Goal: Task Accomplishment & Management: Use online tool/utility

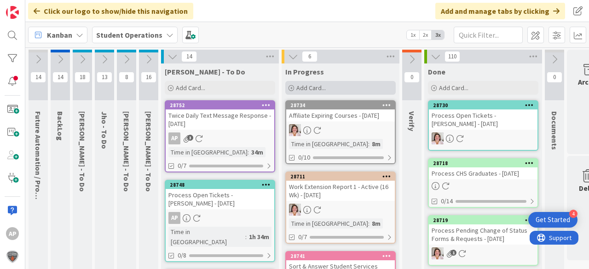
click at [309, 88] on span "Add Card..." at bounding box center [310, 88] width 29 height 8
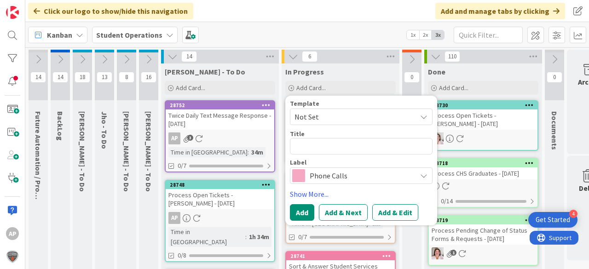
click at [358, 114] on span "Not Set" at bounding box center [351, 117] width 115 height 12
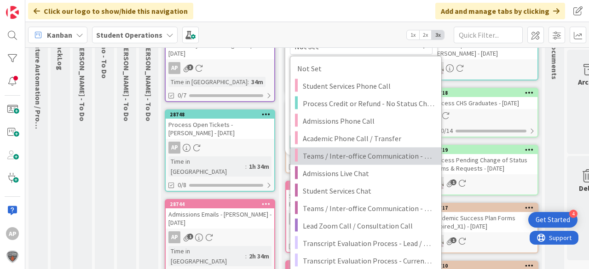
scroll to position [74, 0]
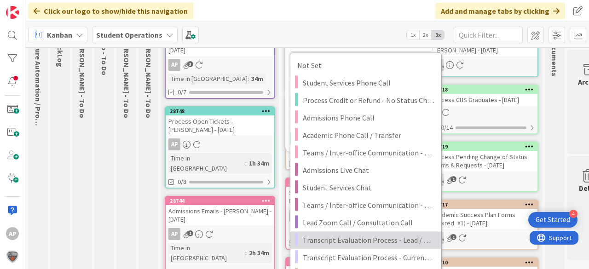
click at [373, 240] on span "Transcript Evaluation Process - Lead / New Student" at bounding box center [369, 240] width 132 height 12
type textarea "x"
type textarea "Transcript Evaluation Process - Lead / New Student"
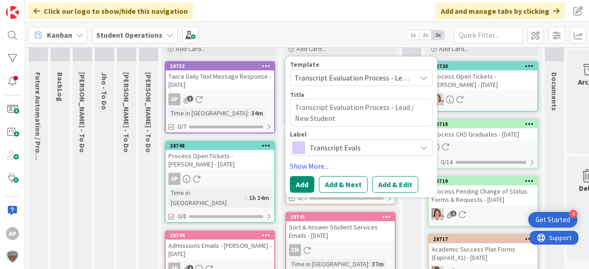
scroll to position [0, 0]
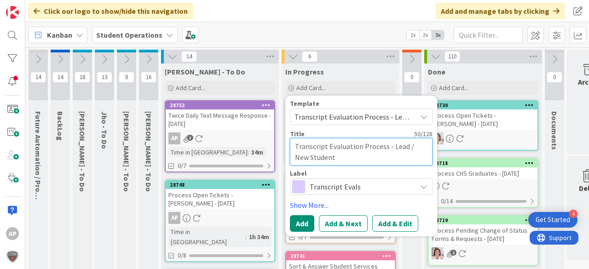
click at [379, 157] on textarea "Transcript Evaluation Process - Lead / New Student" at bounding box center [361, 152] width 143 height 28
type textarea "x"
type textarea "Transcript Evaluation Process - Lead / New Student"
type textarea "x"
type textarea "Transcript Evaluation Process - Lead / New Student -"
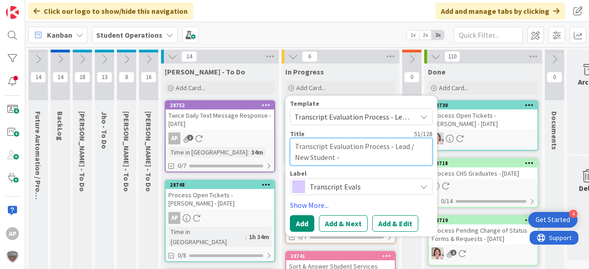
type textarea "x"
type textarea "Transcript Evaluation Process - Lead / New Student -"
type textarea "x"
type textarea "Transcript Evaluation Process - Lead / New Student - M"
type textarea "x"
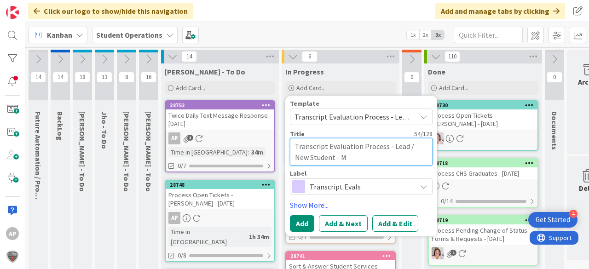
type textarea "Transcript Evaluation Process - Lead / New Student - Ma"
type textarea "x"
type textarea "Transcript Evaluation Process - Lead / New Student - Mar"
type textarea "x"
type textarea "Transcript Evaluation Process - Lead / New Student - [PERSON_NAME]"
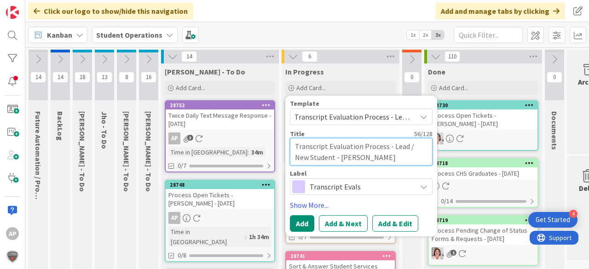
type textarea "x"
type textarea "Transcript Evaluation Process - Lead / New Student - [PERSON_NAME]"
type textarea "x"
type textarea "Transcript Evaluation Process - Lead / New Student - [PERSON_NAME]"
type textarea "x"
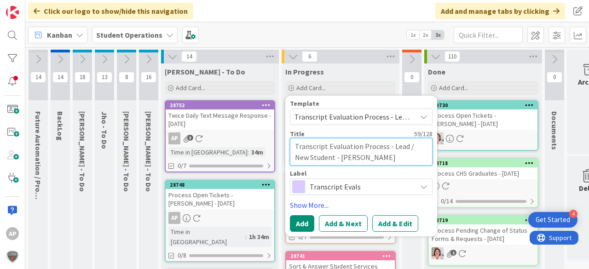
type textarea "Transcript Evaluation Process - Lead / New Student - [PERSON_NAME]"
type textarea "x"
type textarea "Transcript Evaluation Process - Lead / New Student - [PERSON_NAME] [PERSON_NAME]"
type textarea "x"
type textarea "Transcript Evaluation Process - Lead / New Student - [PERSON_NAME] [PERSON_NAME]"
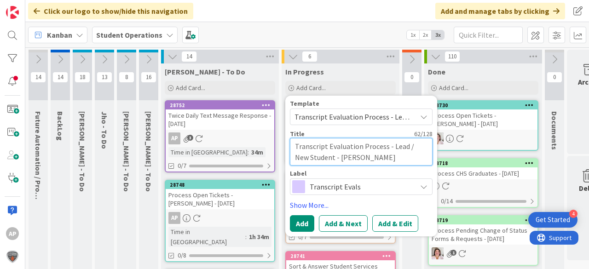
type textarea "x"
type textarea "Transcript Evaluation Process - Lead / New Student - [PERSON_NAME] [PERSON_NAME…"
type textarea "x"
type textarea "Transcript Evaluation Process - Lead / New Student - [PERSON_NAME] [PERSON_NAME…"
type textarea "x"
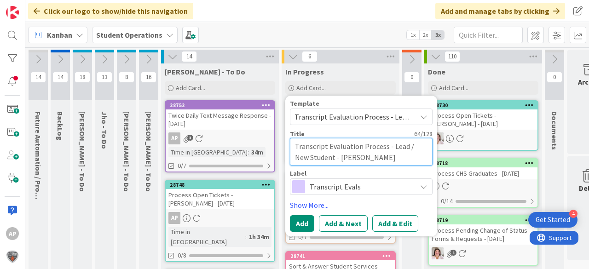
type textarea "Transcript Evaluation Process - Lead / New Student - [PERSON_NAME] [PERSON_NAME…"
type textarea "x"
type textarea "Transcript Evaluation Process - Lead / New Student - [PERSON_NAME] [PERSON_NAME…"
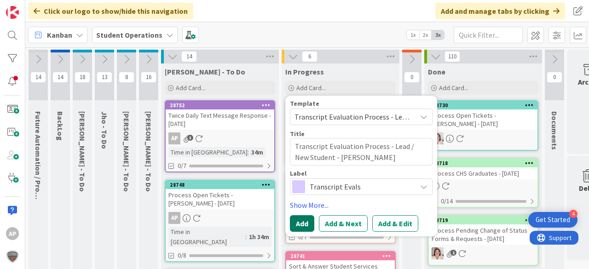
click at [291, 222] on button "Add" at bounding box center [302, 223] width 24 height 17
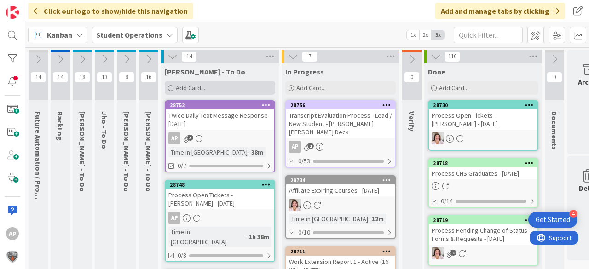
click at [180, 85] on span "Add Card..." at bounding box center [190, 88] width 29 height 8
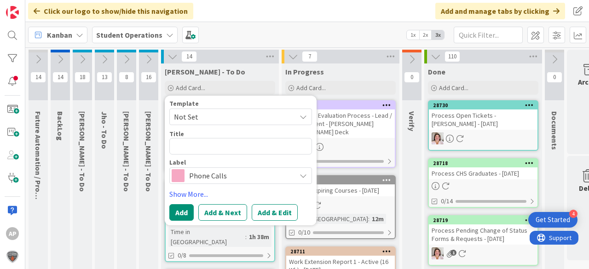
click at [210, 114] on span "Not Set" at bounding box center [231, 117] width 115 height 12
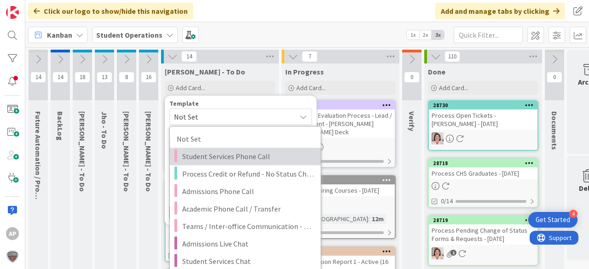
scroll to position [74, 0]
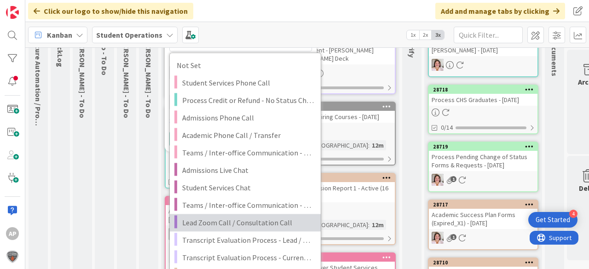
click at [260, 219] on span "Lead Zoom Call / Consultation Call" at bounding box center [248, 223] width 132 height 12
type textarea "x"
type textarea "Lead Zoom Call / Consultation Call"
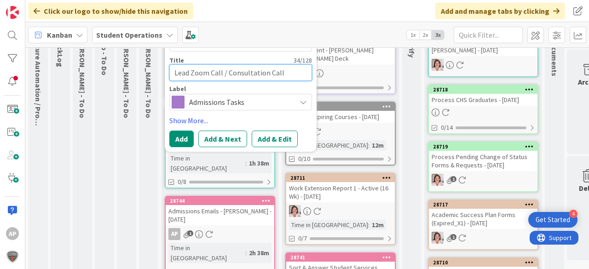
click at [297, 74] on textarea "Lead Zoom Call / Consultation Call" at bounding box center [240, 72] width 143 height 17
type textarea "x"
type textarea "Lead Zoom Call / Consultation Call"
type textarea "x"
type textarea "Lead Zoom Call / Consultation Call -"
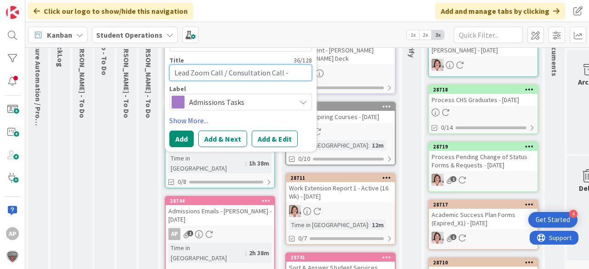
type textarea "x"
type textarea "Lead Zoom Call / Consultation Call -"
type textarea "x"
type textarea "Lead Zoom Call / Consultation Call - L"
type textarea "x"
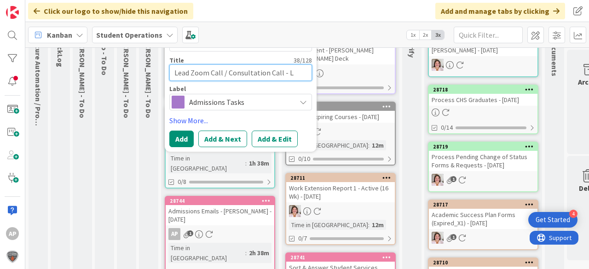
type textarea "Lead Zoom Call / Consultation Call - La"
type textarea "x"
type textarea "Lead Zoom Call / Consultation Call - [PERSON_NAME]"
type textarea "x"
type textarea "Lead Zoom Call / Consultation Call - Laur"
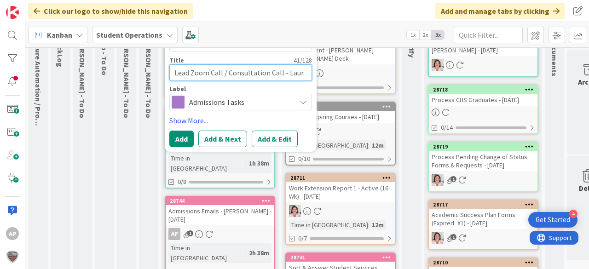
type textarea "x"
type textarea "Lead Zoom Call / Consultation Call - Laure"
type textarea "x"
type textarea "Lead Zoom Call / Consultation Call - Lauren"
type textarea "x"
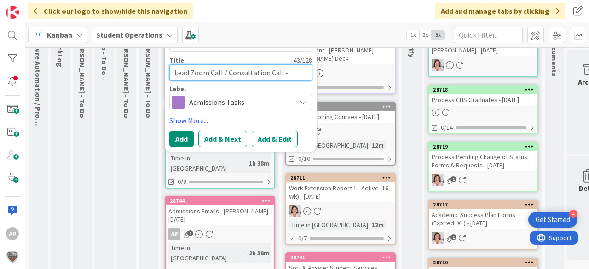
type textarea "Lead Zoom Call / Consultation Call - Lauren"
type textarea "x"
type textarea "Lead Zoom Call / Consultation Call - [PERSON_NAME]"
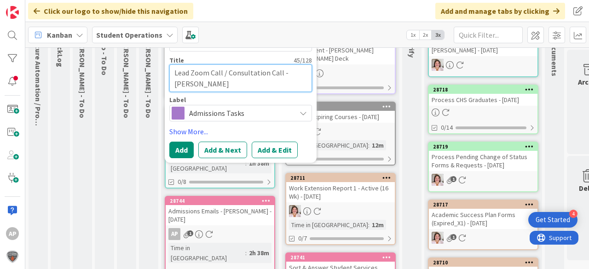
type textarea "x"
type textarea "Lead Zoom Call / Consultation Call - [PERSON_NAME]"
type textarea "x"
type textarea "Lead Zoom Call / Consultation Call - [PERSON_NAME]"
type textarea "x"
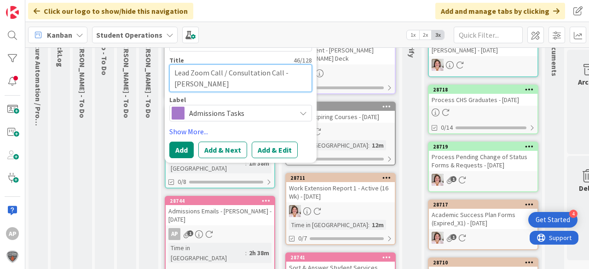
type textarea "Lead Zoom Call / Consultation Call - [PERSON_NAME]"
type textarea "x"
type textarea "Lead Zoom Call / Consultation Call - [PERSON_NAME]"
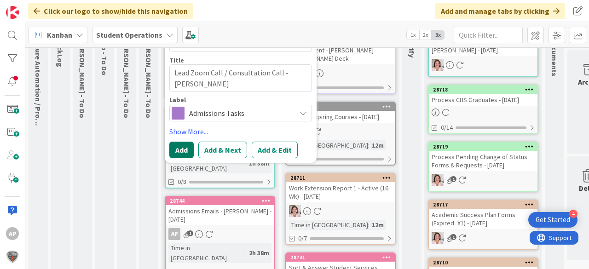
click at [180, 147] on button "Add" at bounding box center [181, 150] width 24 height 17
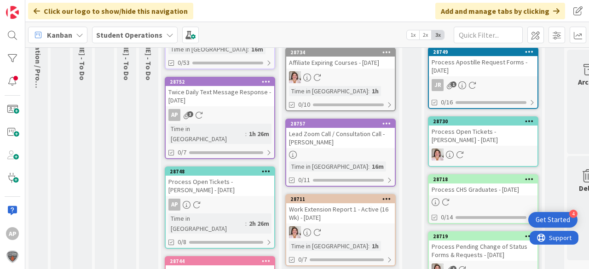
scroll to position [149, 0]
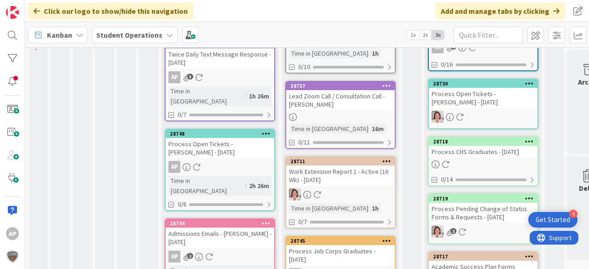
click at [366, 110] on link "28757 Lead Zoom Call / Consultation Call - [PERSON_NAME] Time in Column : 16m 0…" at bounding box center [340, 115] width 110 height 68
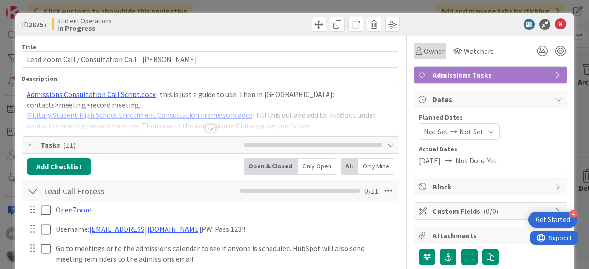
click at [416, 50] on icon at bounding box center [418, 50] width 6 height 7
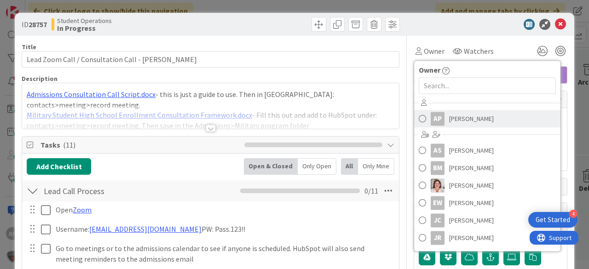
click at [452, 126] on link "AP [PERSON_NAME]" at bounding box center [487, 118] width 146 height 17
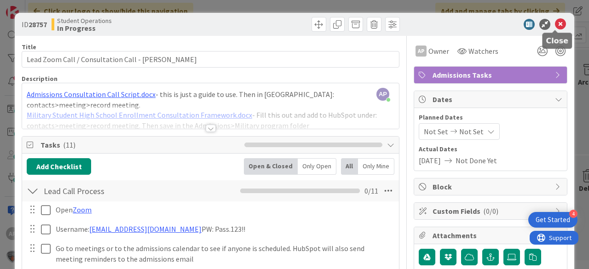
click at [555, 20] on icon at bounding box center [560, 24] width 11 height 11
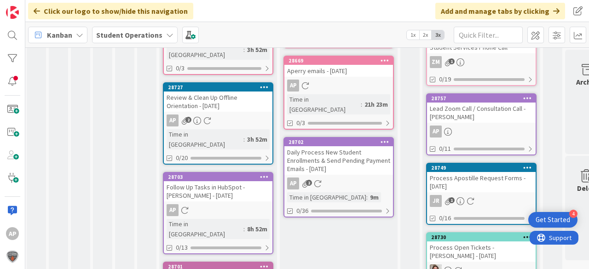
scroll to position [369, 2]
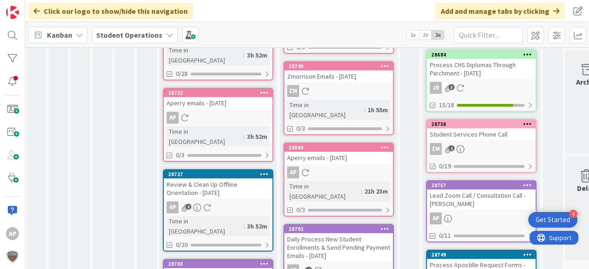
click at [353, 233] on div "Daily Process New Student Enrollments & Send Pending Payment Emails - [DATE]" at bounding box center [338, 247] width 109 height 29
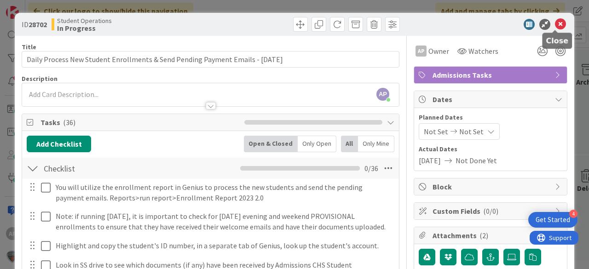
click at [556, 26] on icon at bounding box center [560, 24] width 11 height 11
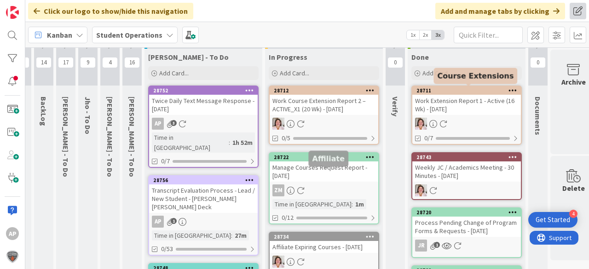
scroll to position [0, 17]
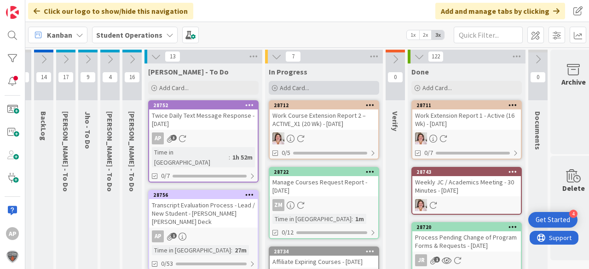
click at [297, 84] on span "Add Card..." at bounding box center [294, 88] width 29 height 8
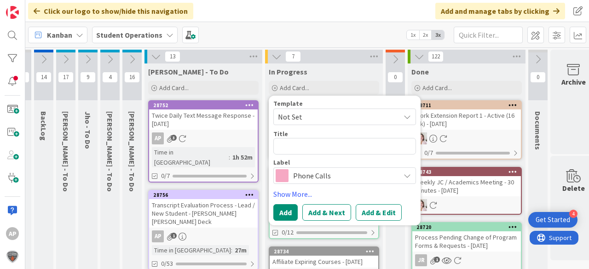
click at [317, 110] on span "Not Set" at bounding box center [344, 117] width 143 height 17
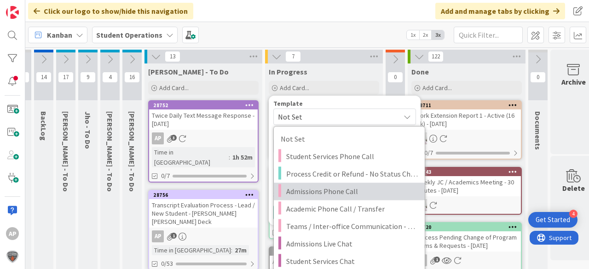
click at [331, 190] on span "Admissions Phone Call" at bounding box center [352, 191] width 132 height 12
type textarea "x"
type textarea "Admissions Phone Call"
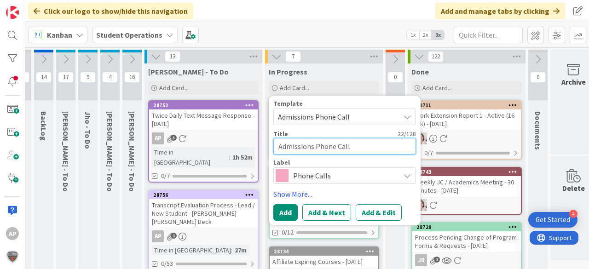
click at [368, 154] on textarea "Admissions Phone Call" at bounding box center [344, 146] width 143 height 17
type textarea "x"
type textarea "Admissions Phone Call -"
type textarea "x"
type textarea "Admissions Phone Call -"
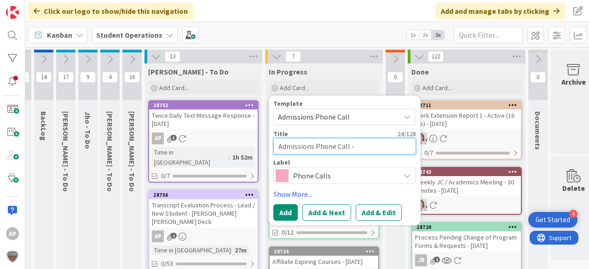
type textarea "x"
type textarea "Admissions Phone Call - K"
type textarea "x"
type textarea "Admissions Phone Call - Ky"
type textarea "x"
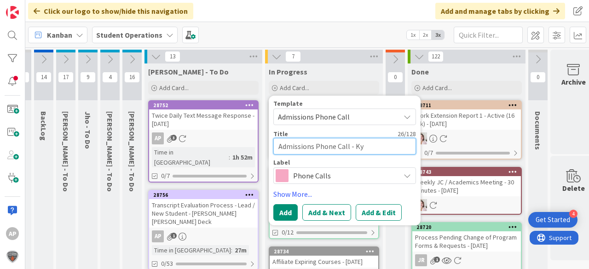
type textarea "Admissions Phone Call - Kyn"
type textarea "x"
type textarea "Admissions Phone Call - [GEOGRAPHIC_DATA]"
type textarea "x"
type textarea "Admissions Phone Call - [GEOGRAPHIC_DATA]"
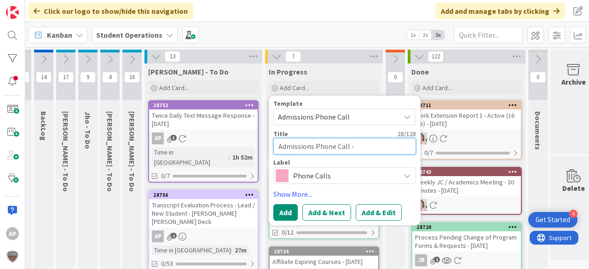
type textarea "x"
type textarea "Admissions Phone Call - [GEOGRAPHIC_DATA]"
type textarea "x"
type textarea "Admissions Phone Call - [GEOGRAPHIC_DATA]"
type textarea "x"
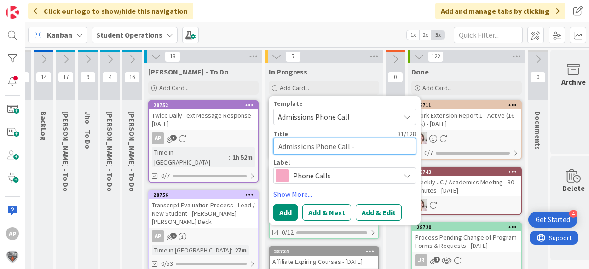
type textarea "Admissions Phone Call - Kynlee D"
type textarea "x"
type textarea "Admissions Phone Call - Kynlee Da"
type textarea "x"
type textarea "Admissions Phone Call - [PERSON_NAME]"
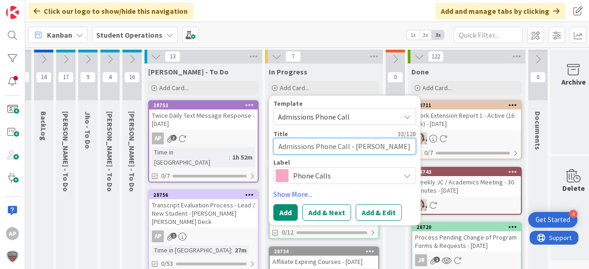
type textarea "x"
type textarea "Admissions Phone Call - [PERSON_NAME]"
type textarea "x"
type textarea "Admissions Phone Call - [PERSON_NAME]"
type textarea "x"
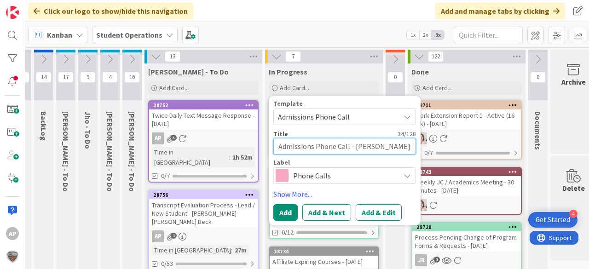
type textarea "Admissions Phone Call - [PERSON_NAME]"
type textarea "x"
type textarea "Admissions Phone Call - [PERSON_NAME]"
type textarea "x"
type textarea "Admissions Phone Call - [PERSON_NAME]"
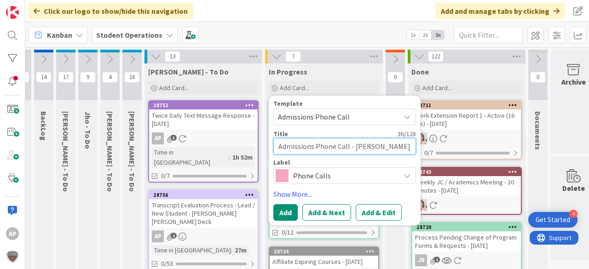
type textarea "x"
type textarea "Admissions Phone Call - [PERSON_NAME]"
click at [364, 116] on span "Admissions Phone Call" at bounding box center [335, 117] width 115 height 12
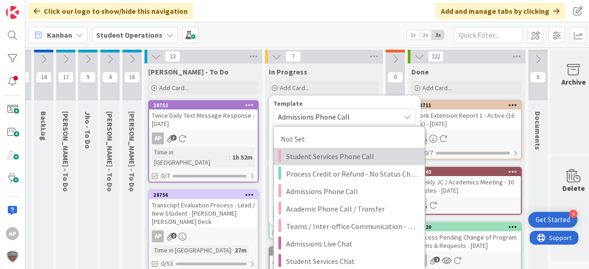
click at [352, 157] on span "Student Services Phone Call" at bounding box center [352, 156] width 132 height 12
type textarea "x"
type textarea "Student Services Phone Call"
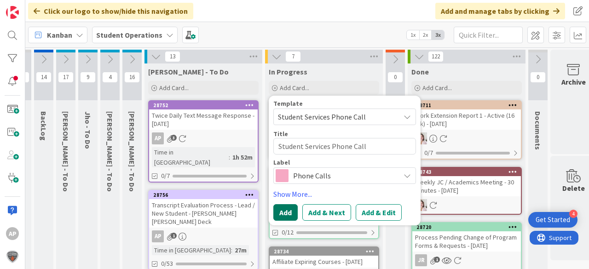
click at [285, 208] on button "Add" at bounding box center [285, 212] width 24 height 17
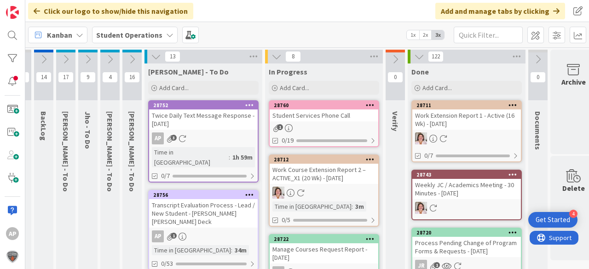
click at [326, 114] on div "Student Services Phone Call" at bounding box center [324, 115] width 109 height 12
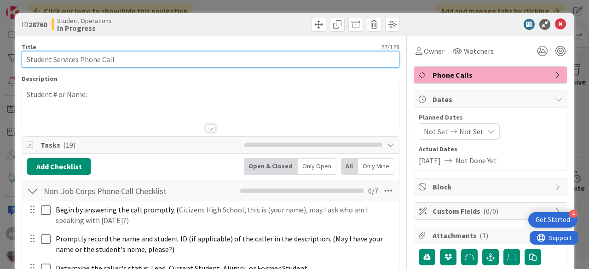
click at [158, 61] on input "Student Services Phone Call" at bounding box center [211, 59] width 378 height 17
type input "Student Services Phone Call - [PERSON_NAME]"
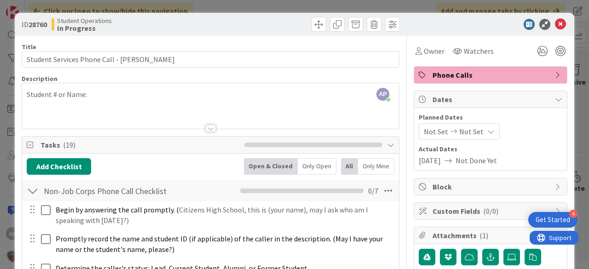
click at [425, 51] on span "Owner" at bounding box center [434, 51] width 21 height 11
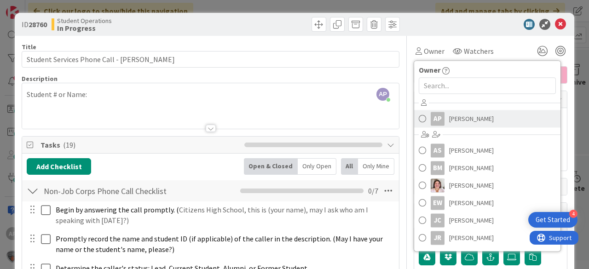
drag, startPoint x: 455, startPoint y: 107, endPoint x: 460, endPoint y: 116, distance: 10.5
click at [455, 109] on div "AP [PERSON_NAME] AS [PERSON_NAME] BM [PERSON_NAME] [PERSON_NAME] EW [PERSON_NAM…" at bounding box center [487, 172] width 146 height 152
click at [460, 116] on span "[PERSON_NAME]" at bounding box center [471, 119] width 45 height 14
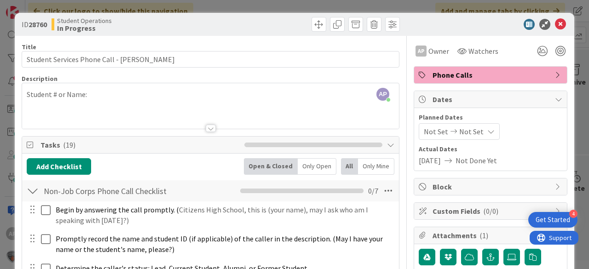
click at [556, 24] on icon at bounding box center [560, 24] width 11 height 11
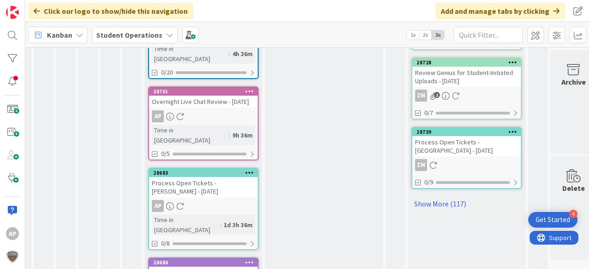
scroll to position [647, 17]
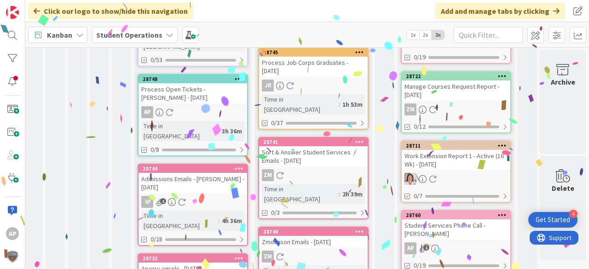
scroll to position [145, 29]
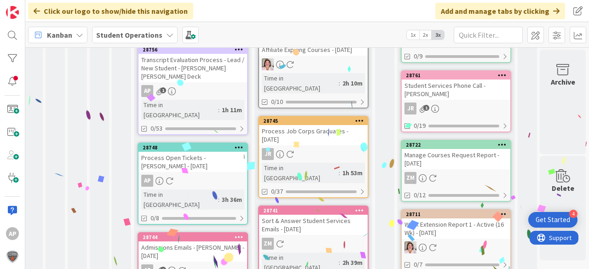
click at [173, 152] on div "Process Open Tickets - [PERSON_NAME] - [DATE]" at bounding box center [192, 162] width 109 height 20
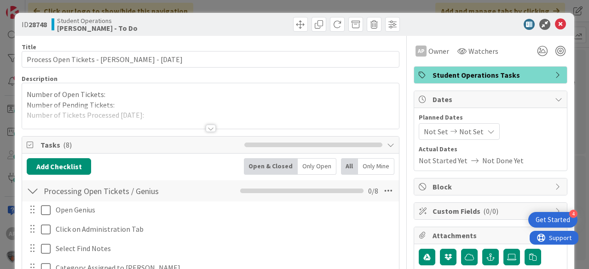
click at [145, 118] on div at bounding box center [210, 116] width 377 height 23
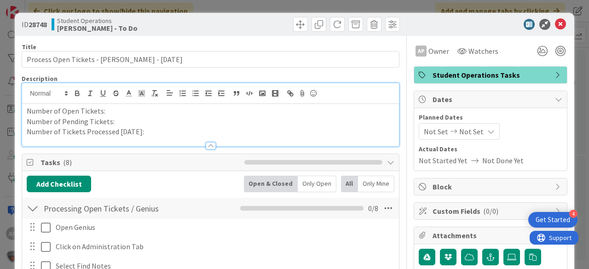
click at [152, 131] on p "Number of Tickets Processed [DATE]:" at bounding box center [211, 132] width 368 height 11
click at [555, 23] on icon at bounding box center [560, 24] width 11 height 11
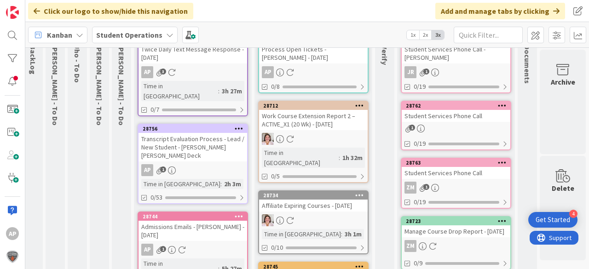
scroll to position [0, 30]
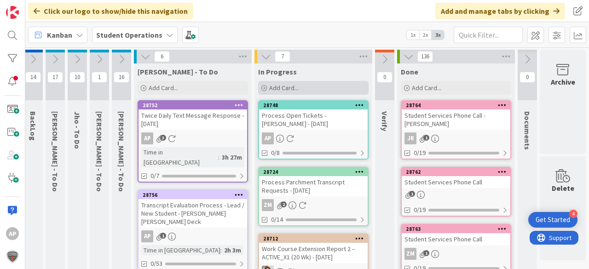
click at [280, 84] on span "Add Card..." at bounding box center [283, 88] width 29 height 8
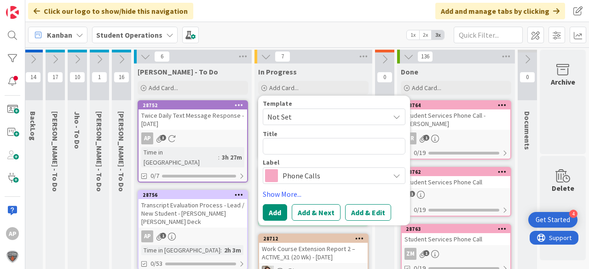
click at [299, 113] on span "Not Set" at bounding box center [324, 117] width 115 height 12
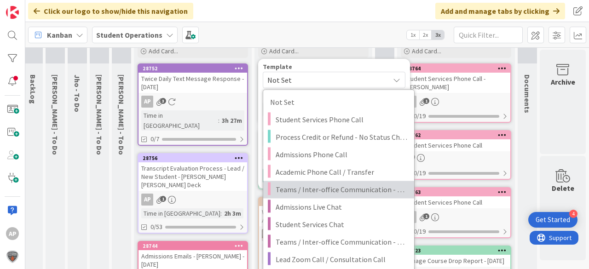
scroll to position [74, 30]
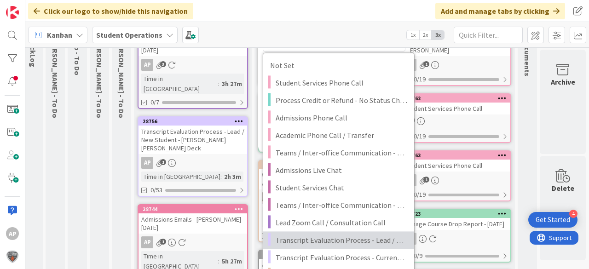
click at [371, 239] on span "Transcript Evaluation Process - Lead / New Student" at bounding box center [342, 240] width 132 height 12
type textarea "x"
type textarea "Transcript Evaluation Process - Lead / New Student"
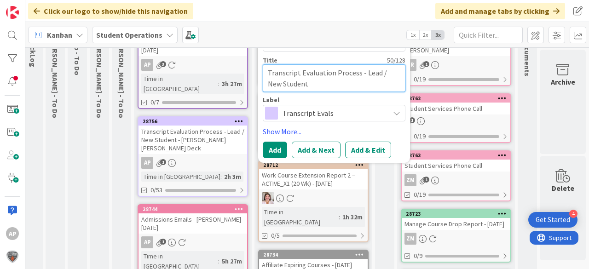
click at [330, 83] on textarea "Transcript Evaluation Process - Lead / New Student" at bounding box center [334, 78] width 143 height 28
type textarea "x"
type textarea "Transcript Evaluation Process - Lead / New Student - M"
type textarea "x"
type textarea "Transcript Evaluation Process - Lead / New Student - Ma"
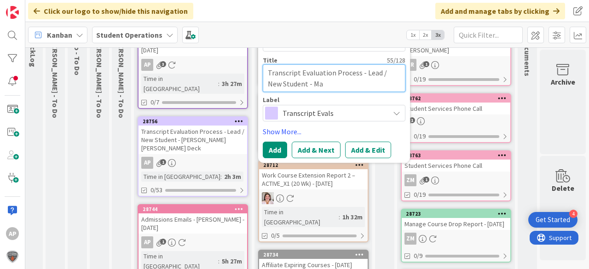
type textarea "x"
type textarea "Transcript Evaluation Process - Lead / New Student - Mad"
type textarea "x"
type textarea "Transcript Evaluation Process - Lead / New Student - Made"
type textarea "x"
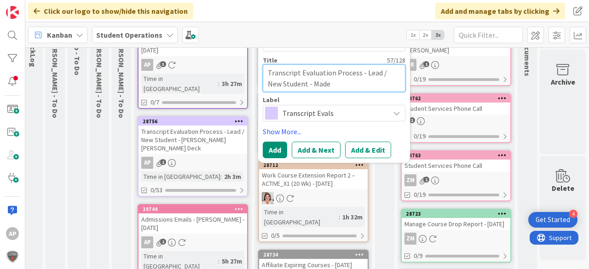
type textarea "Transcript Evaluation Process - Lead / New Student - Madel"
type textarea "x"
type textarea "Transcript Evaluation Process - Lead / New Student - [PERSON_NAME]"
type textarea "x"
type textarea "Transcript Evaluation Process - Lead / New Student - [PERSON_NAME]"
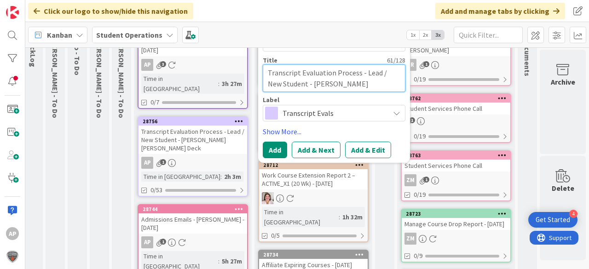
type textarea "x"
type textarea "Transcript Evaluation Process - Lead / New Student - [PERSON_NAME]"
type textarea "x"
type textarea "Transcript Evaluation Process - Lead / New Student - [PERSON_NAME]"
type textarea "x"
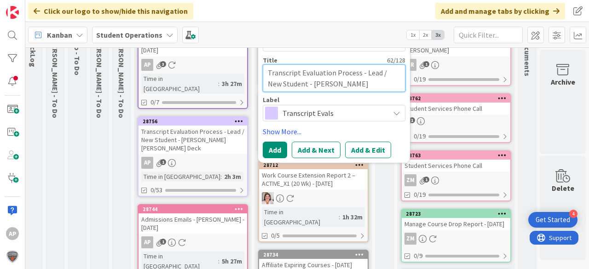
type textarea "Transcript Evaluation Process - Lead / New Student - [PERSON_NAME]"
type textarea "x"
type textarea "Transcript Evaluation Process - Lead / New Student - [PERSON_NAME] [PERSON_NAME]"
type textarea "x"
type textarea "Transcript Evaluation Process - Lead / New Student - [PERSON_NAME]"
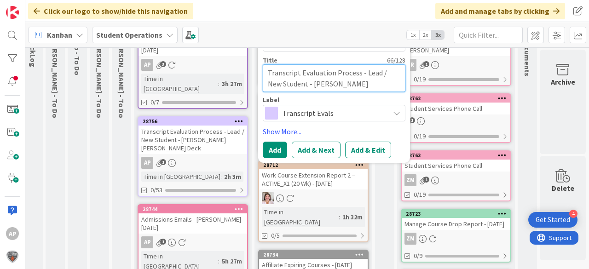
type textarea "x"
type textarea "Transcript Evaluation Process - Lead / New Student - [PERSON_NAME]"
type textarea "x"
type textarea "Transcript Evaluation Process - Lead / New Student - [PERSON_NAME]"
type textarea "x"
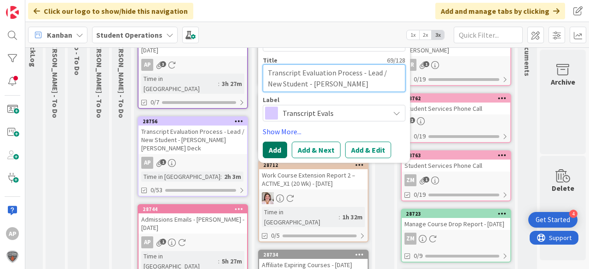
type textarea "Transcript Evaluation Process - Lead / New Student - [PERSON_NAME]"
click at [265, 148] on button "Add" at bounding box center [275, 150] width 24 height 17
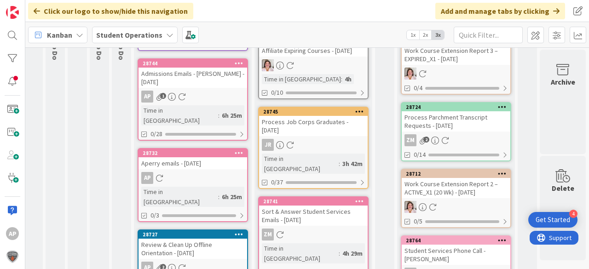
scroll to position [0, 30]
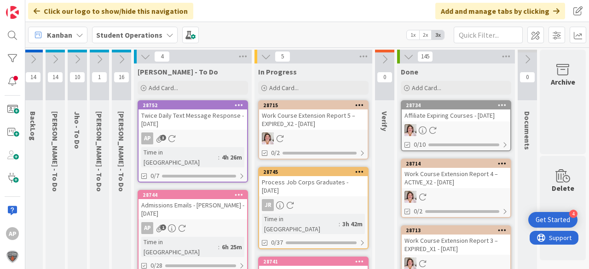
drag, startPoint x: 356, startPoint y: 48, endPoint x: 382, endPoint y: 25, distance: 35.2
click at [382, 25] on div "Kanban Student Operations 1x 2x 3x" at bounding box center [307, 34] width 564 height 25
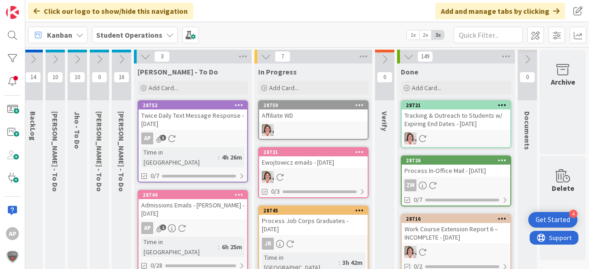
click at [311, 92] on div "Add Card..." at bounding box center [313, 88] width 110 height 14
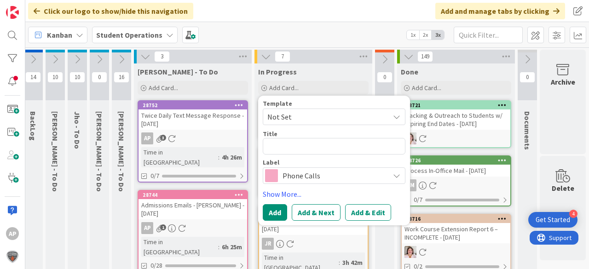
click at [302, 109] on span "Not Set" at bounding box center [334, 117] width 143 height 17
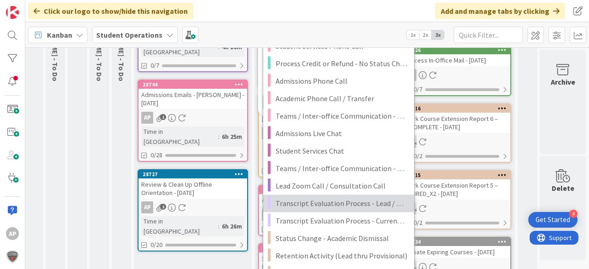
click at [349, 201] on span "Transcript Evaluation Process - Lead / New Student" at bounding box center [342, 203] width 132 height 12
type textarea "x"
type textarea "Transcript Evaluation Process - Lead / New Student"
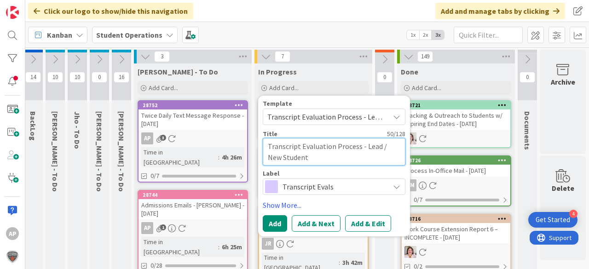
click at [350, 162] on textarea "Transcript Evaluation Process - Lead / New Student" at bounding box center [334, 152] width 143 height 28
type textarea "x"
type textarea "Transcript Evaluation Process - Lead / New Student"
type textarea "x"
type textarea "Transcript Evaluation Process - Lead / New Student -"
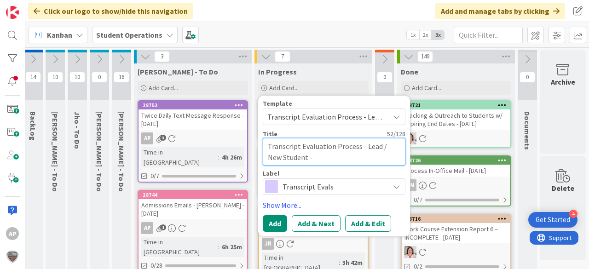
type textarea "x"
type textarea "Transcript Evaluation Process - Lead / New Student -"
type textarea "x"
type textarea "Transcript Evaluation Process - Lead / New Student - S"
type textarea "x"
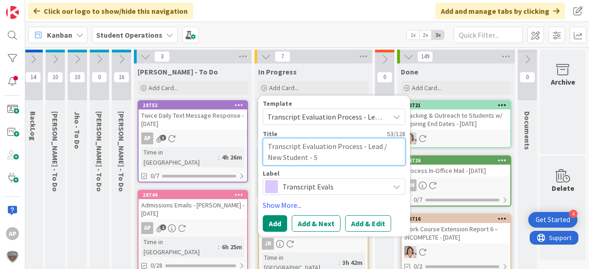
type textarea "Transcript Evaluation Process - Lead / New Student - Sa"
type textarea "x"
type textarea "Transcript Evaluation Process - Lead / New Student - Say"
type textarea "x"
type textarea "Transcript Evaluation Process - Lead / New Student - [PERSON_NAME]"
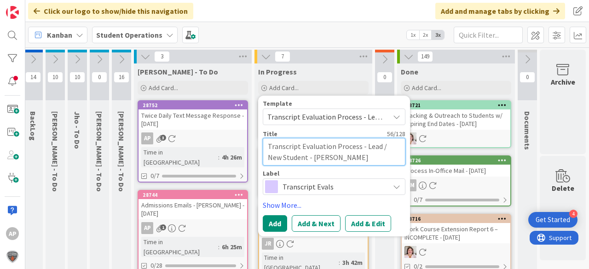
type textarea "x"
type textarea "Transcript Evaluation Process - Lead / New Student - [PERSON_NAME]"
type textarea "x"
type textarea "Transcript Evaluation Process - Lead / New Student - [PERSON_NAME]"
type textarea "x"
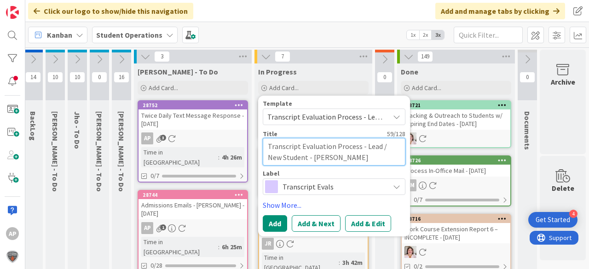
type textarea "Transcript Evaluation Process - Lead / New Student - [PERSON_NAME],"
type textarea "x"
type textarea "Transcript Evaluation Process - Lead / New Student - [PERSON_NAME],"
type textarea "x"
type textarea "Transcript Evaluation Process - Lead / New Student - [PERSON_NAME], R"
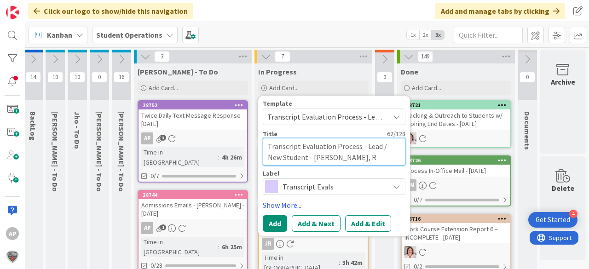
type textarea "x"
type textarea "Transcript Evaluation Process - Lead / New Student - [PERSON_NAME]"
type textarea "x"
type textarea "Transcript Evaluation Process - Lead / New Student - [PERSON_NAME]"
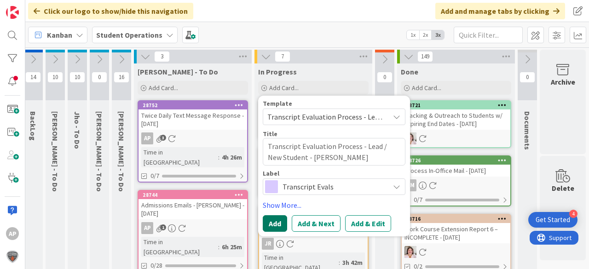
click at [272, 226] on button "Add" at bounding box center [275, 223] width 24 height 17
